Goal: Task Accomplishment & Management: Use online tool/utility

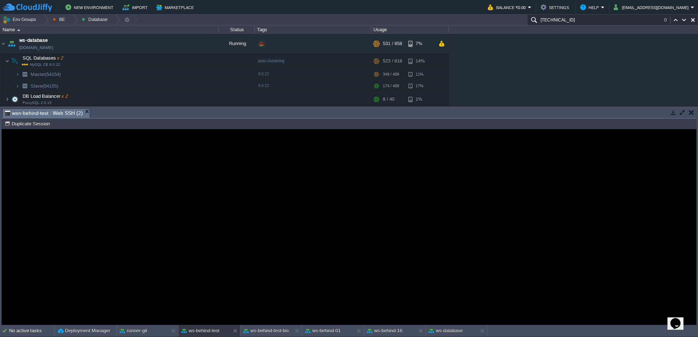
click at [96, 198] on div "Error An error has occurred and this action cannot be completed. If the problem…" at bounding box center [349, 226] width 694 height 59
click at [29, 124] on button "Duplicate Session" at bounding box center [28, 123] width 48 height 7
click at [31, 124] on button "Duplicate Session" at bounding box center [28, 123] width 48 height 7
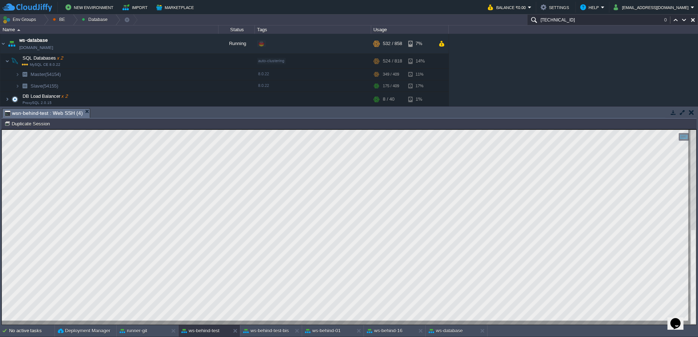
type textarea "java.lang.Exception: ID q: 89.99999 at modules.store.flyentity.STGroupGiacenza.…"
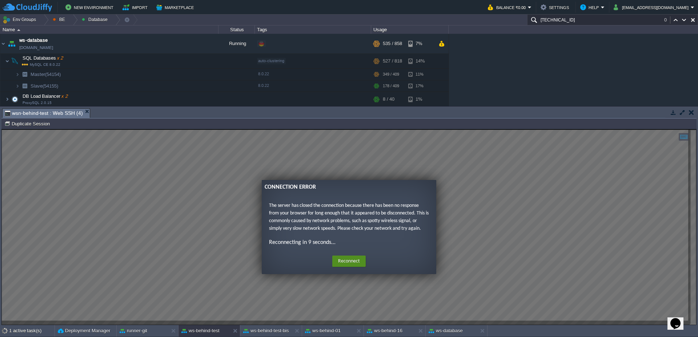
click at [346, 255] on button "Reconnect" at bounding box center [348, 261] width 33 height 12
click at [349, 261] on button "Reconnect" at bounding box center [348, 261] width 33 height 12
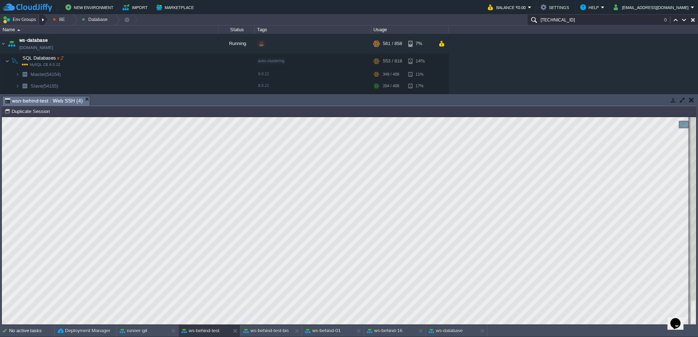
click at [44, 20] on div at bounding box center [44, 20] width 10 height 11
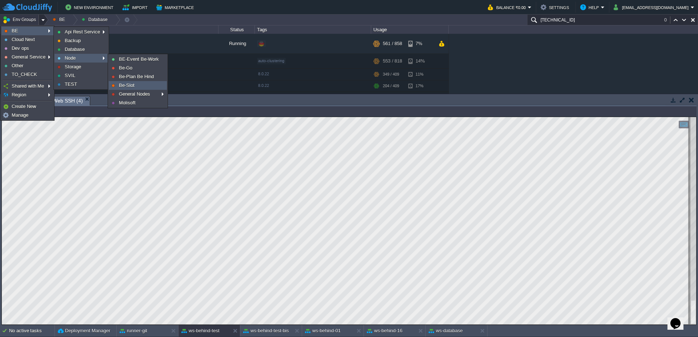
click at [140, 83] on link "Be-Slot" at bounding box center [137, 85] width 57 height 8
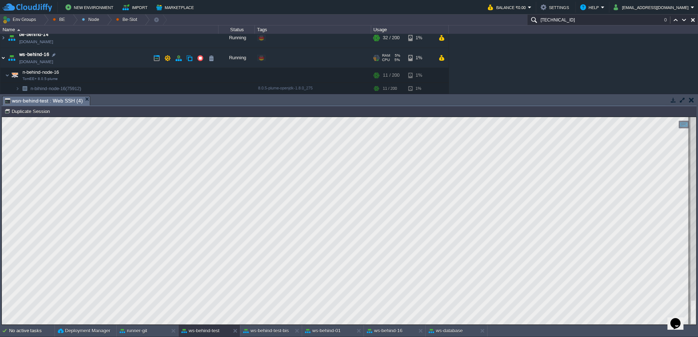
scroll to position [38, 0]
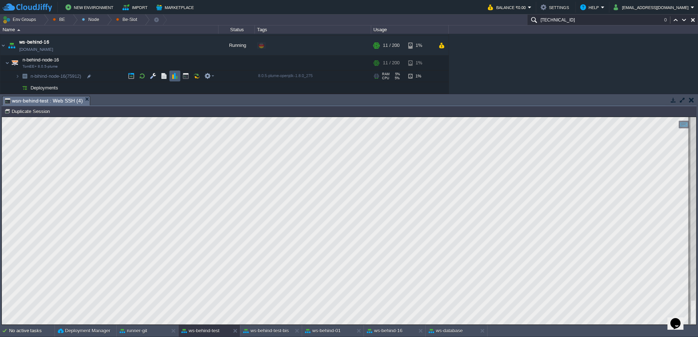
click at [178, 73] on td at bounding box center [174, 75] width 11 height 11
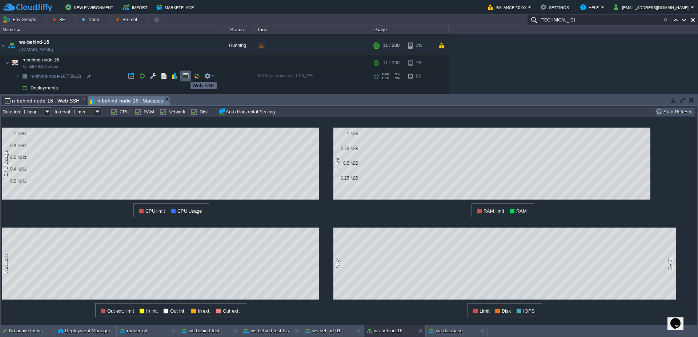
click at [186, 75] on button "button" at bounding box center [185, 76] width 7 height 7
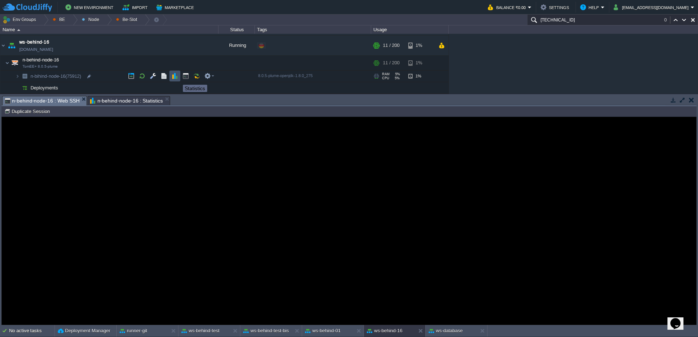
click at [175, 78] on button "button" at bounding box center [175, 76] width 7 height 7
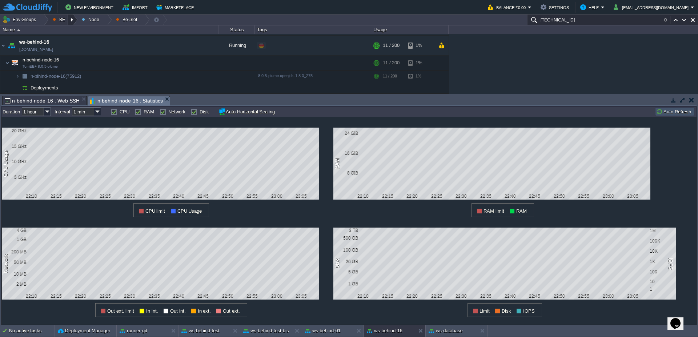
click at [69, 21] on div at bounding box center [73, 20] width 10 height 11
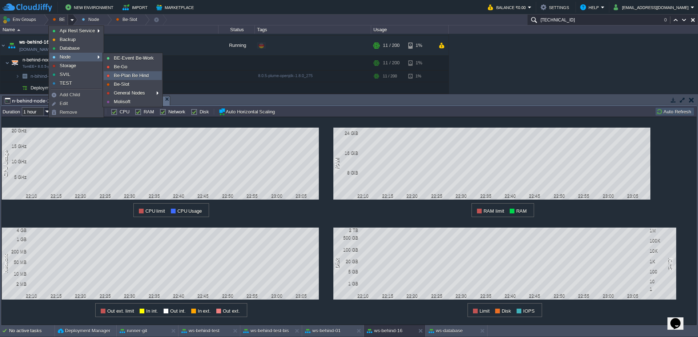
click at [126, 74] on span "Be-Plan Be Hind" at bounding box center [131, 75] width 35 height 5
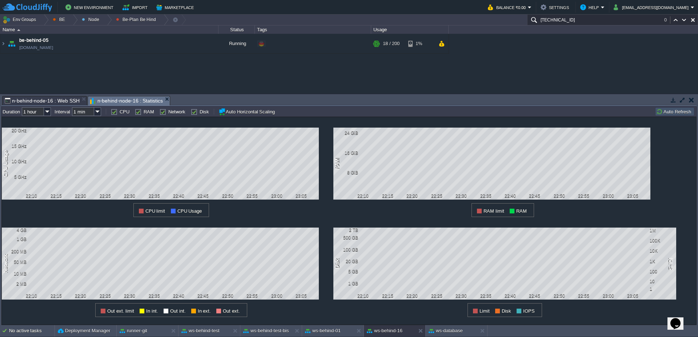
scroll to position [0, 0]
click at [2, 43] on img at bounding box center [3, 44] width 6 height 20
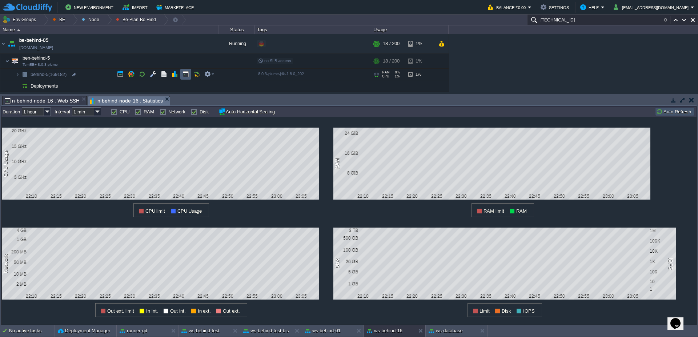
click at [186, 76] on button "button" at bounding box center [185, 74] width 7 height 7
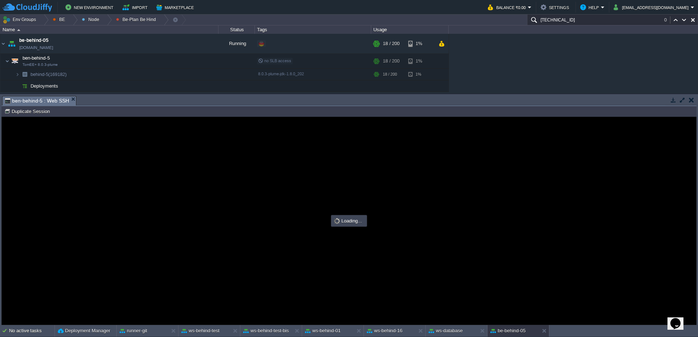
type input "#000000"
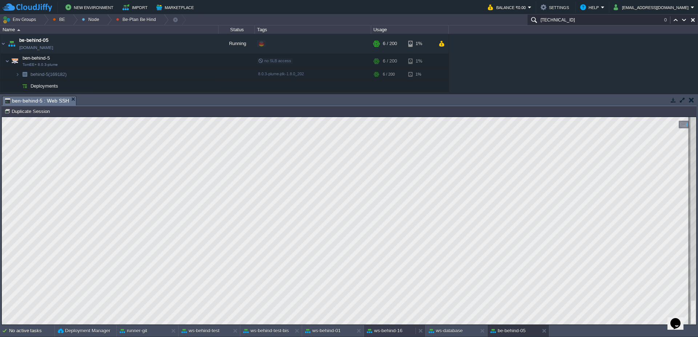
click at [397, 335] on div "ws-behind-16" at bounding box center [390, 331] width 52 height 12
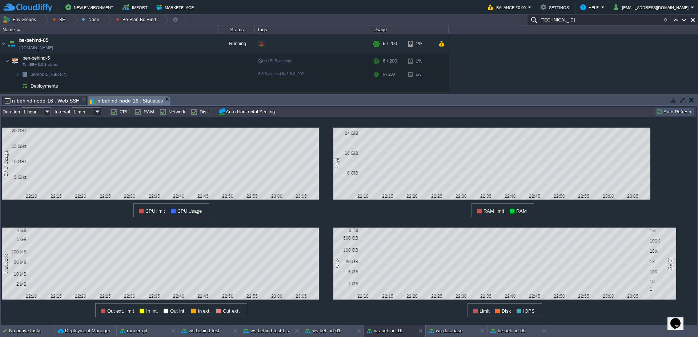
click at [679, 109] on button "Auto Refresh" at bounding box center [674, 111] width 37 height 7
click at [501, 331] on button "be-behind-05" at bounding box center [507, 330] width 35 height 7
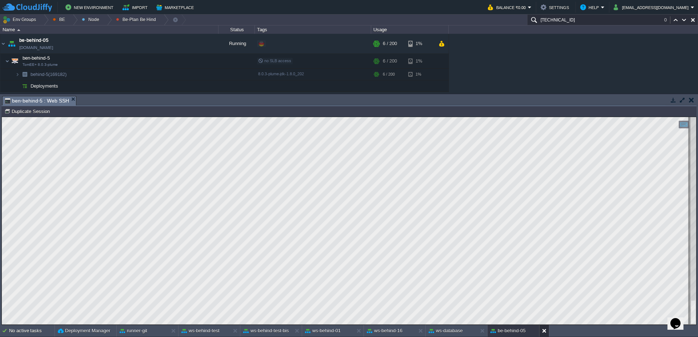
click at [545, 331] on button at bounding box center [545, 330] width 7 height 7
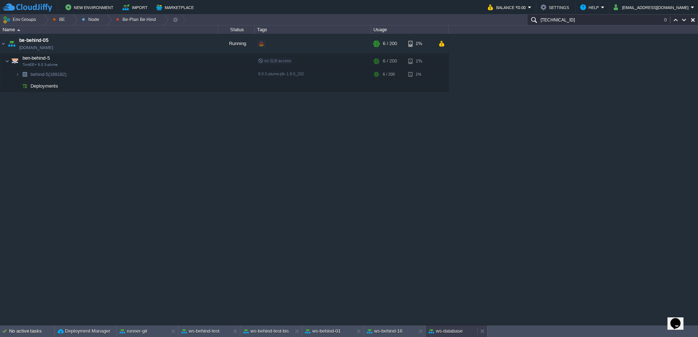
click at [452, 330] on button "ws-database" at bounding box center [445, 330] width 34 height 7
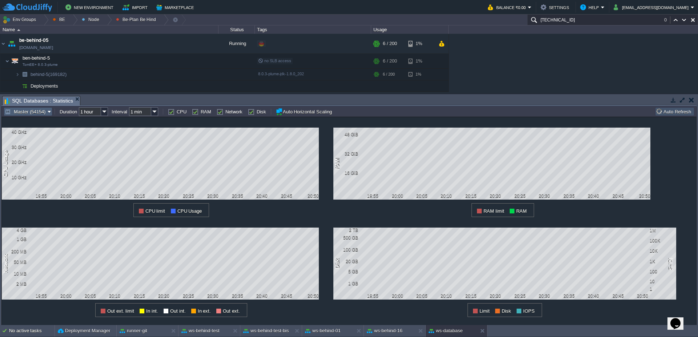
click at [27, 111] on button "Master (54154)" at bounding box center [26, 111] width 43 height 7
click at [26, 139] on span "Slave (54155)" at bounding box center [28, 138] width 29 height 5
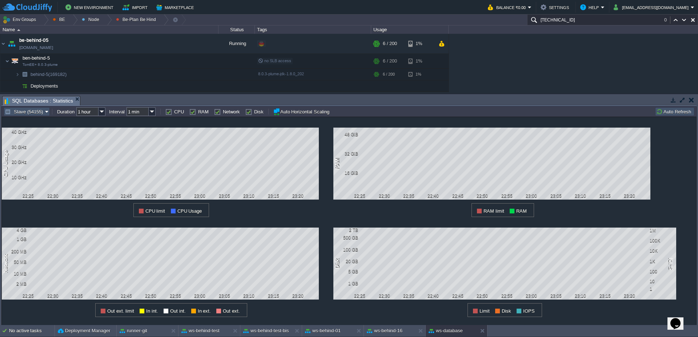
click at [37, 112] on button "Slave (54155)" at bounding box center [25, 111] width 40 height 7
click at [33, 129] on span "Master (54154)" at bounding box center [30, 129] width 32 height 5
click at [393, 330] on button "ws-behind-16" at bounding box center [385, 330] width 36 height 7
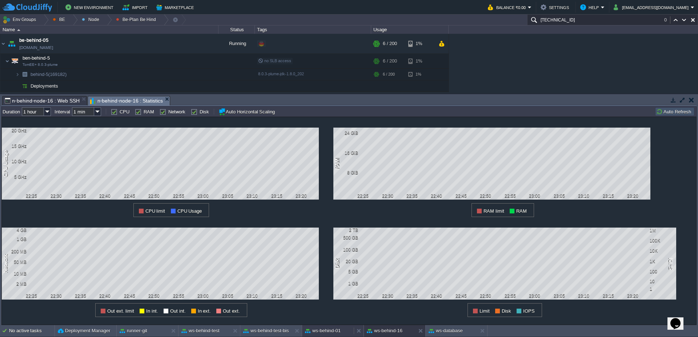
click at [323, 329] on button "ws-behind-01" at bounding box center [323, 330] width 36 height 7
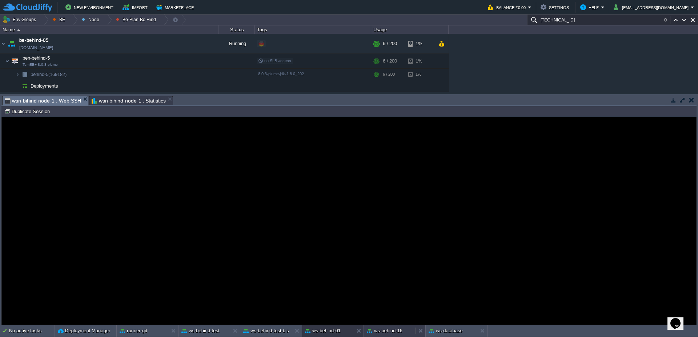
click at [384, 327] on button "ws-behind-16" at bounding box center [385, 330] width 36 height 7
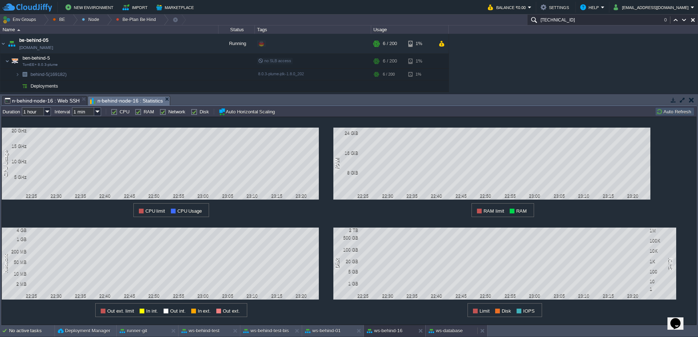
click at [443, 327] on div "ws-database" at bounding box center [452, 331] width 52 height 12
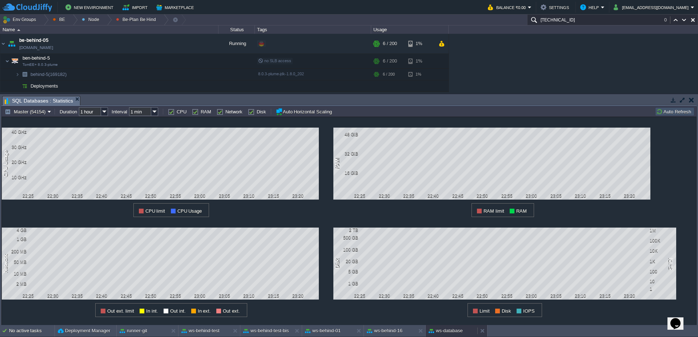
click at [447, 330] on button "ws-database" at bounding box center [445, 330] width 34 height 7
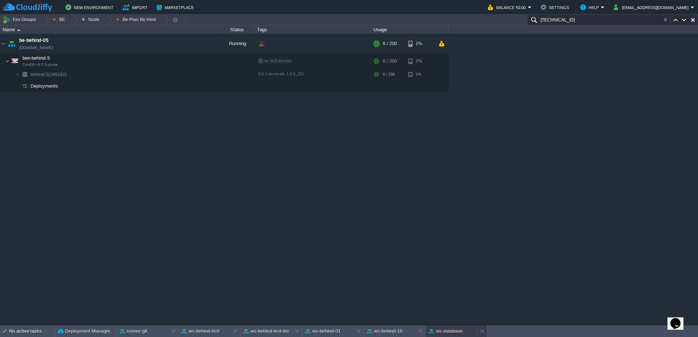
click at [442, 329] on button "ws-database" at bounding box center [445, 330] width 34 height 7
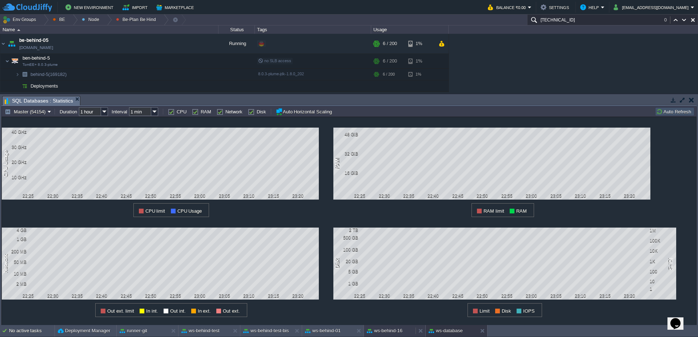
click at [387, 329] on button "ws-behind-16" at bounding box center [385, 330] width 36 height 7
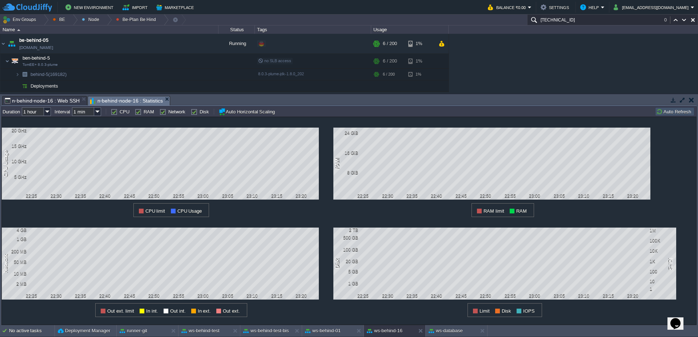
click at [670, 107] on td "Auto Refresh" at bounding box center [674, 111] width 39 height 9
click at [669, 110] on button "Auto Refresh" at bounding box center [674, 111] width 37 height 7
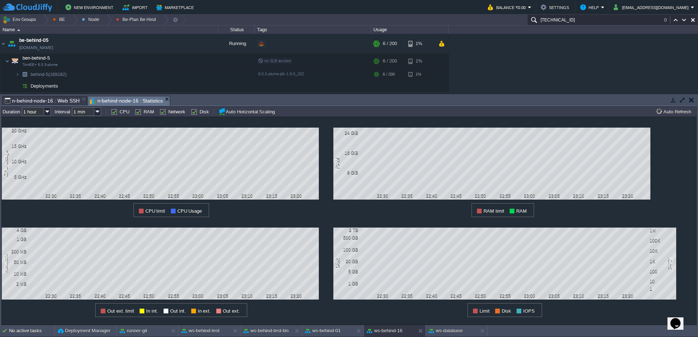
click at [42, 101] on span "n-behind-node-16 : Web SSH" at bounding box center [42, 100] width 75 height 9
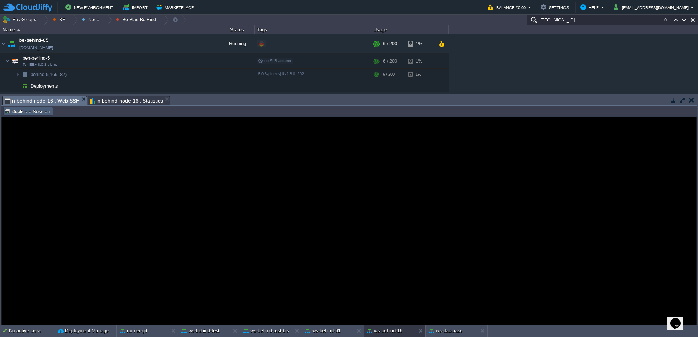
click at [27, 112] on button "Duplicate Session" at bounding box center [28, 111] width 48 height 7
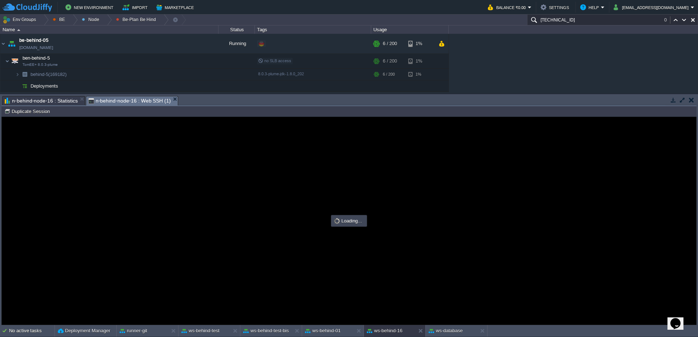
type input "#000000"
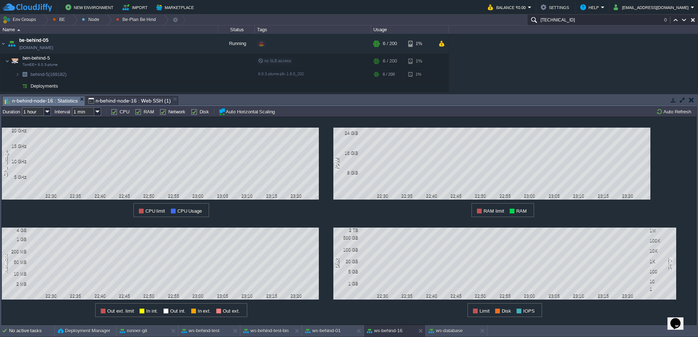
click at [44, 97] on span "n-behind-node-16 : Statistics" at bounding box center [41, 100] width 73 height 9
click at [671, 109] on button "Auto Refresh" at bounding box center [674, 111] width 37 height 7
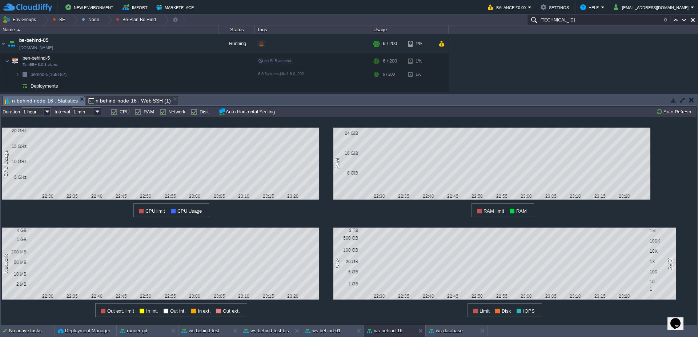
click at [120, 99] on span "n-behind-node-16 : Web SSH (1)" at bounding box center [129, 100] width 83 height 9
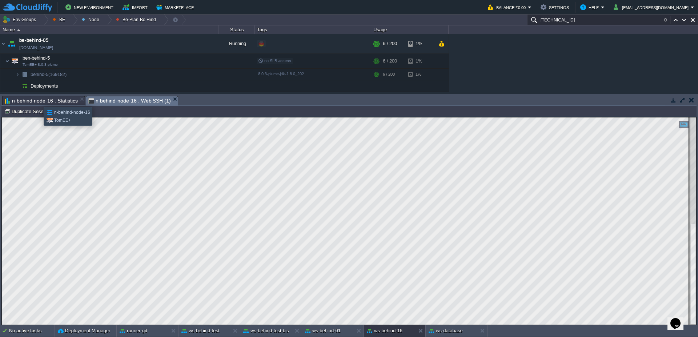
click at [38, 100] on span "n-behind-node-16 : Statistics" at bounding box center [41, 100] width 73 height 9
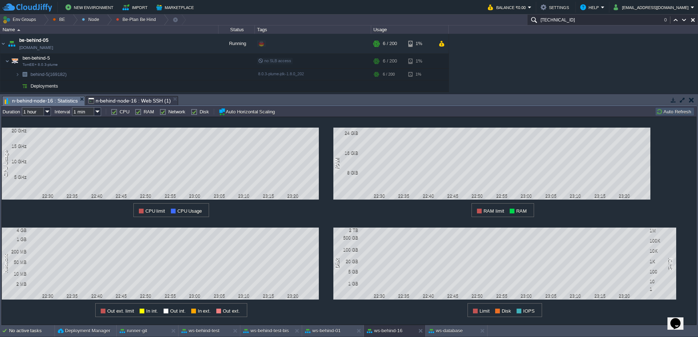
click at [678, 113] on button "Auto Refresh" at bounding box center [674, 111] width 37 height 7
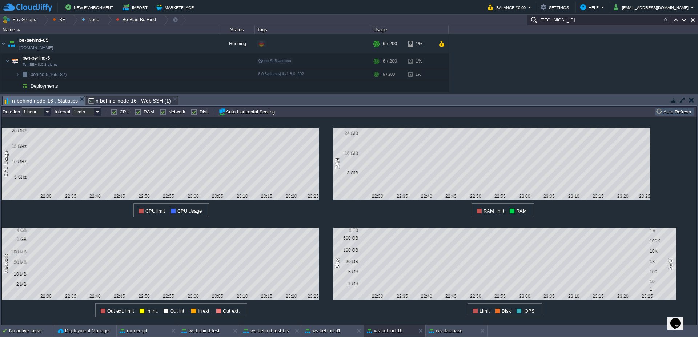
click at [678, 113] on button "Auto Refresh" at bounding box center [674, 111] width 37 height 7
click at [672, 116] on td "Auto Refresh" at bounding box center [674, 111] width 39 height 9
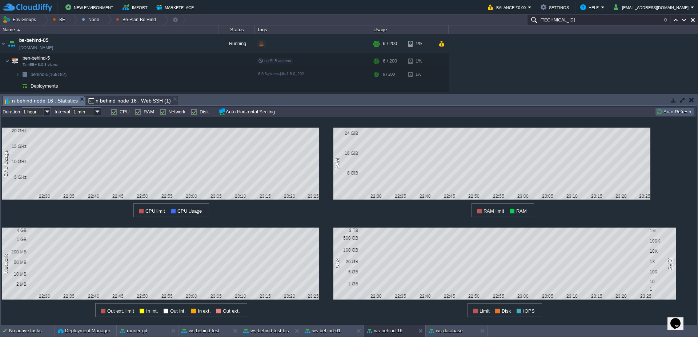
click at [672, 116] on td "Auto Refresh" at bounding box center [674, 111] width 39 height 9
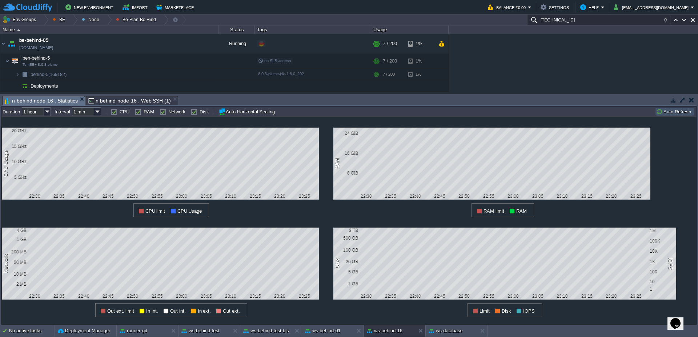
click at [667, 110] on button "Auto Refresh" at bounding box center [674, 111] width 37 height 7
click at [142, 99] on span "n-behind-node-16 : Web SSH (1)" at bounding box center [129, 100] width 83 height 9
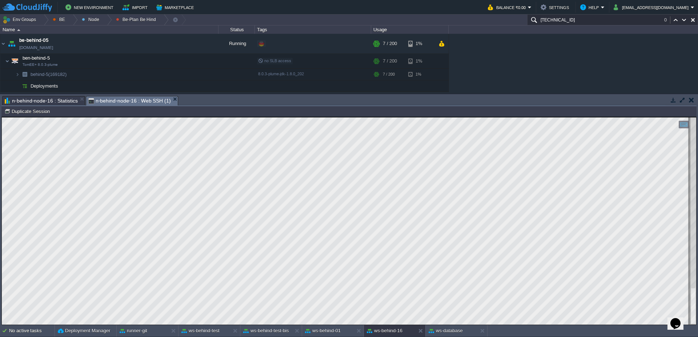
click at [54, 103] on span "n-behind-node-16 : Statistics" at bounding box center [41, 100] width 73 height 9
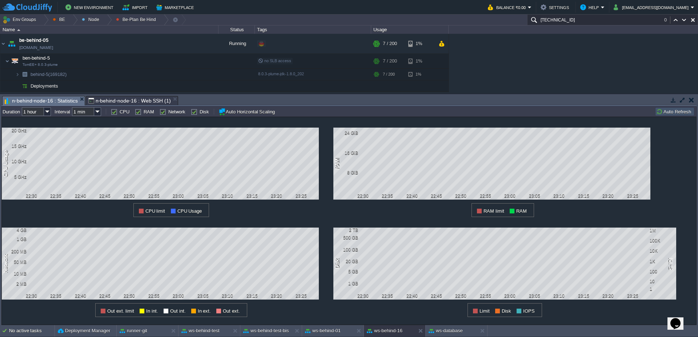
click at [675, 112] on button "Auto Refresh" at bounding box center [674, 111] width 37 height 7
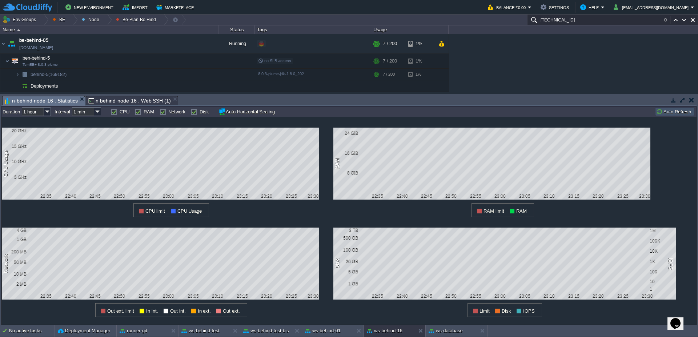
click at [675, 112] on button "Auto Refresh" at bounding box center [674, 111] width 37 height 7
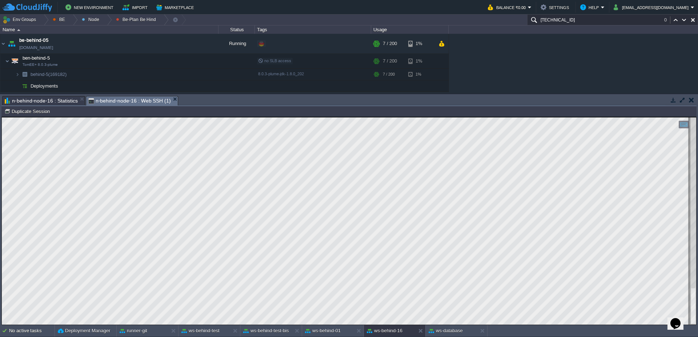
click at [132, 102] on span "n-behind-node-16 : Web SSH (1)" at bounding box center [129, 100] width 83 height 9
click at [61, 103] on span "n-behind-node-16 : Statistics" at bounding box center [41, 100] width 73 height 9
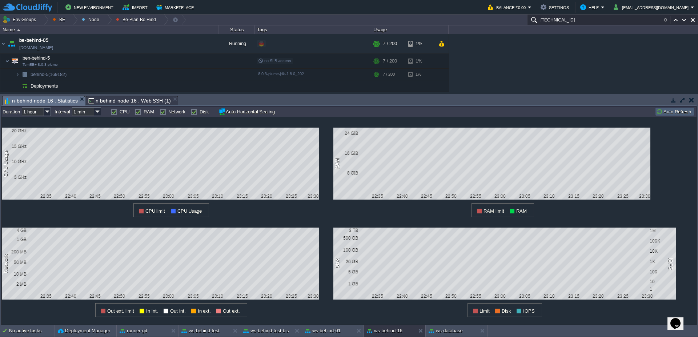
click at [673, 112] on button "Auto Refresh" at bounding box center [674, 111] width 37 height 7
click at [102, 96] on span "n-behind-node-16 : Web SSH (1)" at bounding box center [129, 100] width 83 height 9
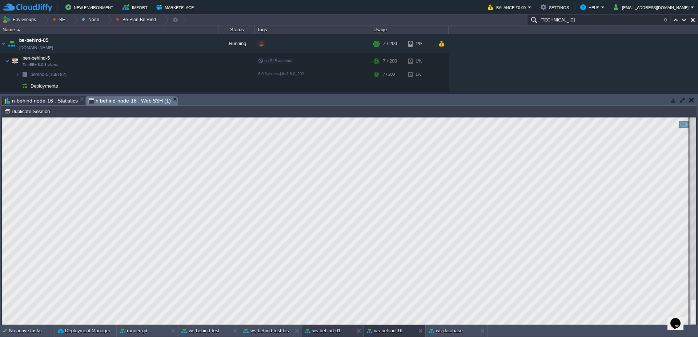
click at [336, 330] on button "ws-behind-01" at bounding box center [323, 330] width 36 height 7
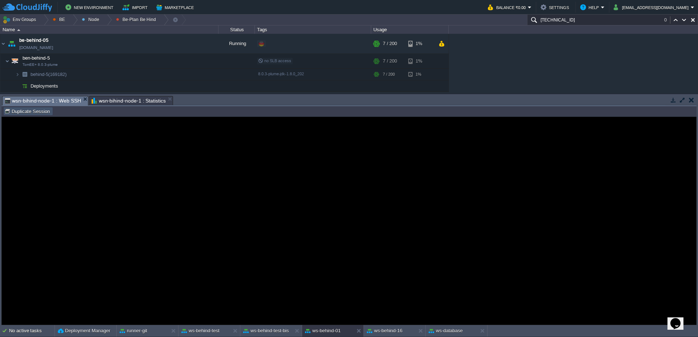
click at [35, 109] on button "Duplicate Session" at bounding box center [28, 111] width 48 height 7
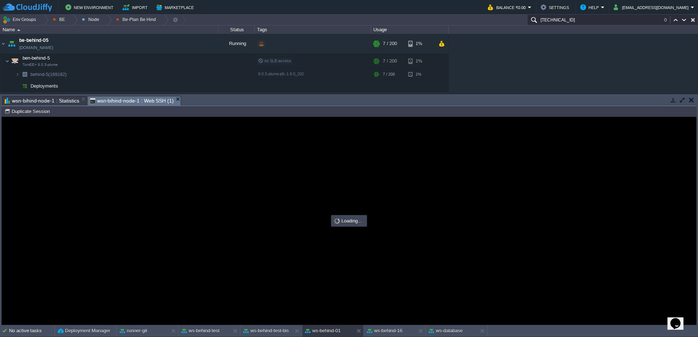
click at [65, 103] on span "wsn-bihind-node-1 : Statistics" at bounding box center [42, 100] width 74 height 9
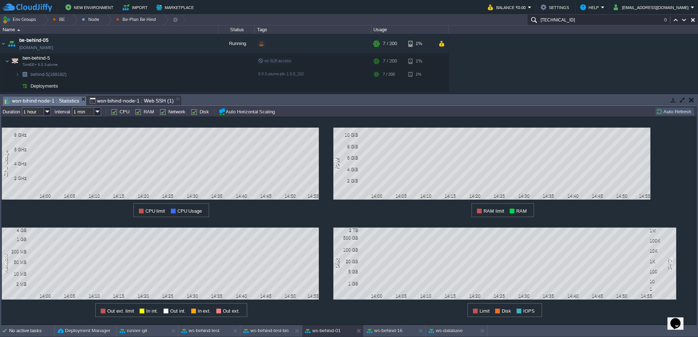
click at [669, 110] on button "Auto Refresh" at bounding box center [674, 111] width 37 height 7
type input "#000000"
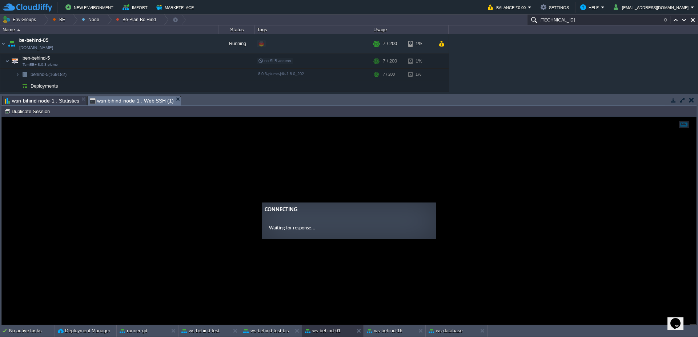
click at [110, 98] on span "wsn-bihind-node-1 : Web SSH (1)" at bounding box center [132, 100] width 84 height 9
